Goal: Book appointment/travel/reservation

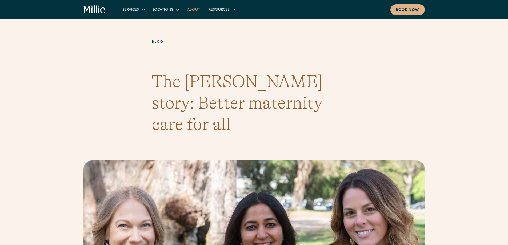
click at [195, 10] on link "About" at bounding box center [193, 9] width 21 height 9
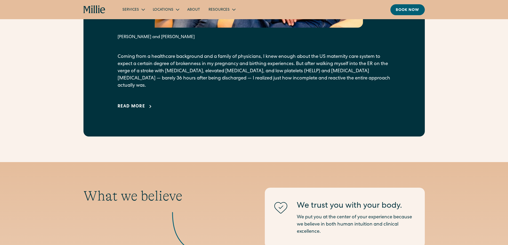
scroll to position [400, 0]
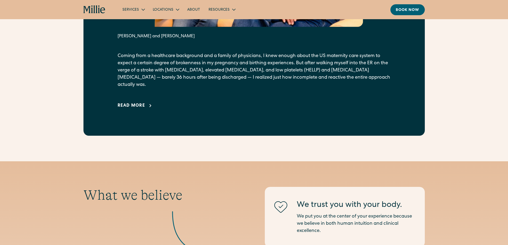
click at [124, 103] on div "Read more" at bounding box center [132, 106] width 28 height 6
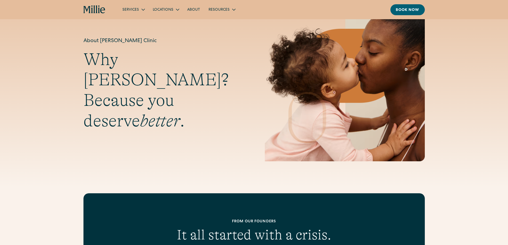
scroll to position [13, 0]
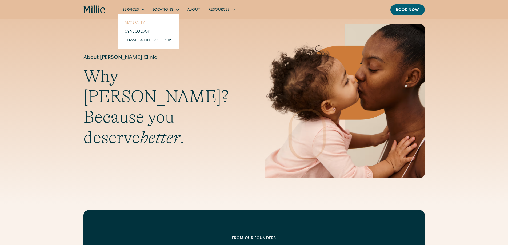
click at [130, 22] on link "Maternity" at bounding box center [148, 22] width 57 height 9
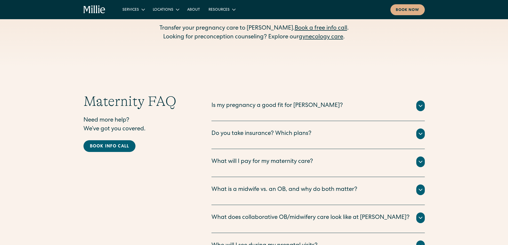
scroll to position [1734, 0]
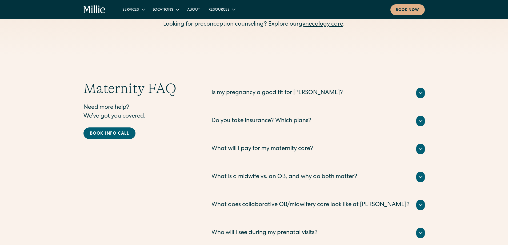
click at [214, 136] on div "What will I pay for my maternity care? All your clinical appointments at Millie…" at bounding box center [318, 150] width 213 height 28
click at [214, 144] on div "What will I pay for my maternity care?" at bounding box center [318, 149] width 213 height 11
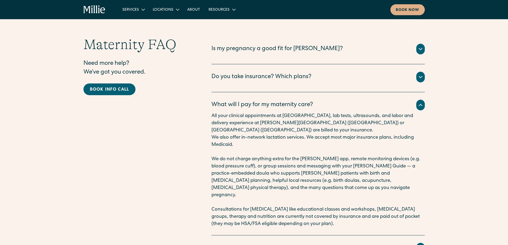
scroll to position [1787, 0]
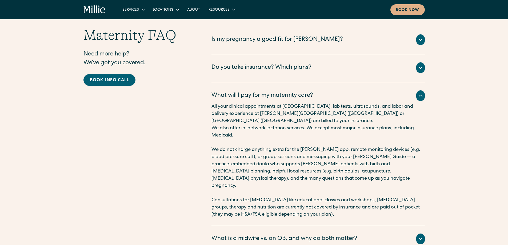
click at [228, 91] on div "What will I pay for my maternity care?" at bounding box center [263, 95] width 102 height 9
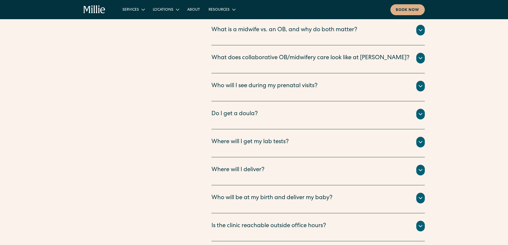
scroll to position [1894, 0]
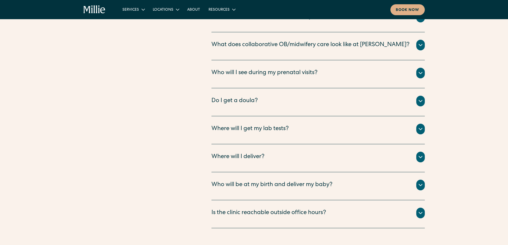
click at [226, 125] on div "Where will I get my lab tests?" at bounding box center [250, 129] width 77 height 9
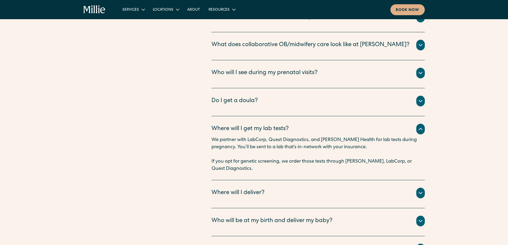
click at [226, 125] on div "Where will I get my lab tests?" at bounding box center [250, 129] width 77 height 9
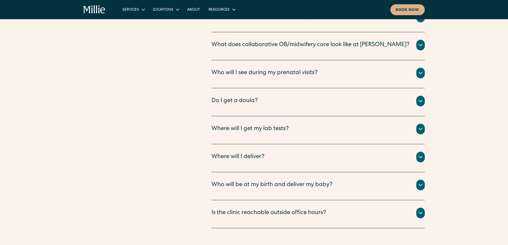
click at [226, 125] on div "Where will I get my lab tests?" at bounding box center [250, 129] width 77 height 9
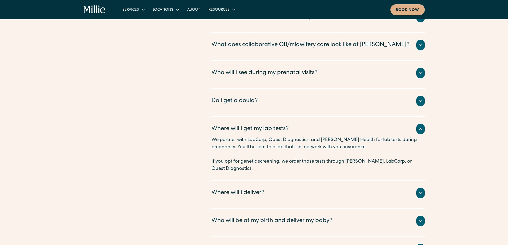
click at [226, 125] on div "Where will I get my lab tests?" at bounding box center [250, 129] width 77 height 9
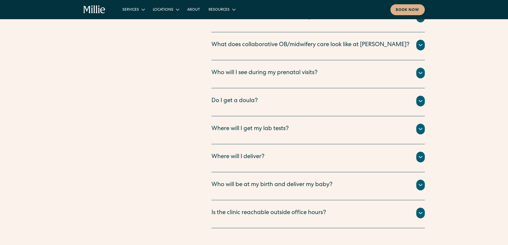
click at [227, 209] on div "Is the clinic reachable outside office hours?" at bounding box center [269, 213] width 115 height 9
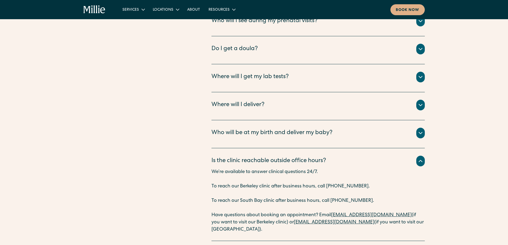
scroll to position [1947, 0]
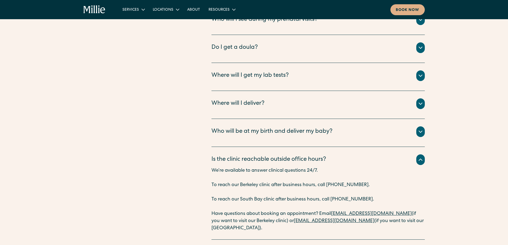
click at [224, 156] on div "Is the clinic reachable outside office hours?" at bounding box center [269, 160] width 115 height 9
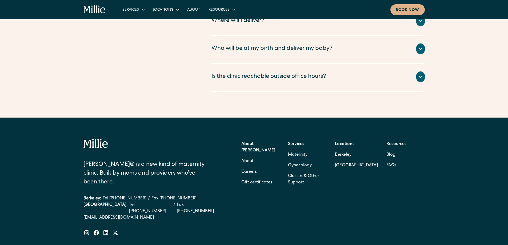
scroll to position [2036, 0]
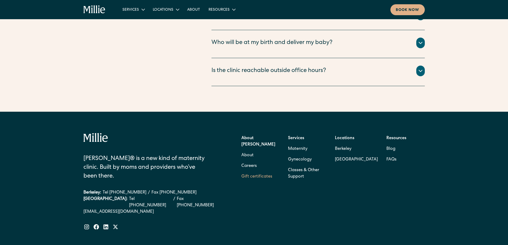
click at [268, 172] on link "Gift certificates" at bounding box center [256, 177] width 31 height 11
click at [84, 8] on icon "home" at bounding box center [86, 9] width 7 height 7
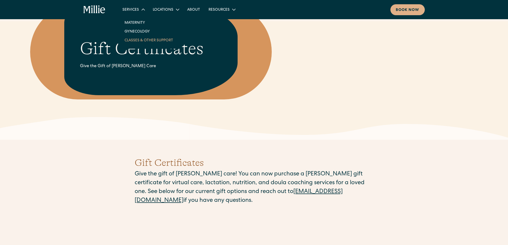
click at [137, 41] on link "Classes & Other Support" at bounding box center [148, 40] width 57 height 9
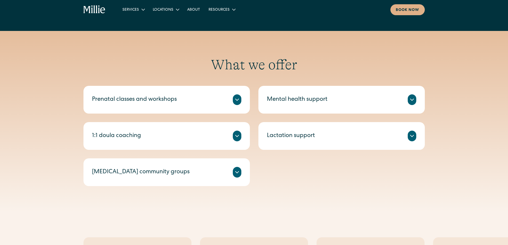
scroll to position [213, 0]
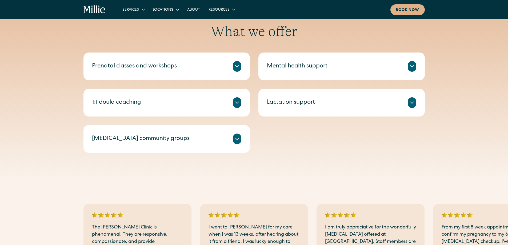
click at [343, 69] on div "Mental health support" at bounding box center [341, 66] width 149 height 11
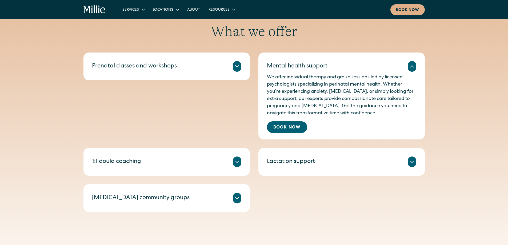
click at [295, 119] on div "We offer individual therapy and group sessions led by licensed psychologists sp…" at bounding box center [341, 102] width 149 height 61
click at [290, 124] on link "Book Now" at bounding box center [287, 127] width 40 height 12
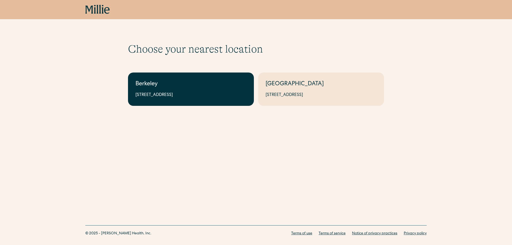
click at [190, 83] on div "Berkeley" at bounding box center [191, 84] width 111 height 9
